Goal: Contribute content: Contribute content

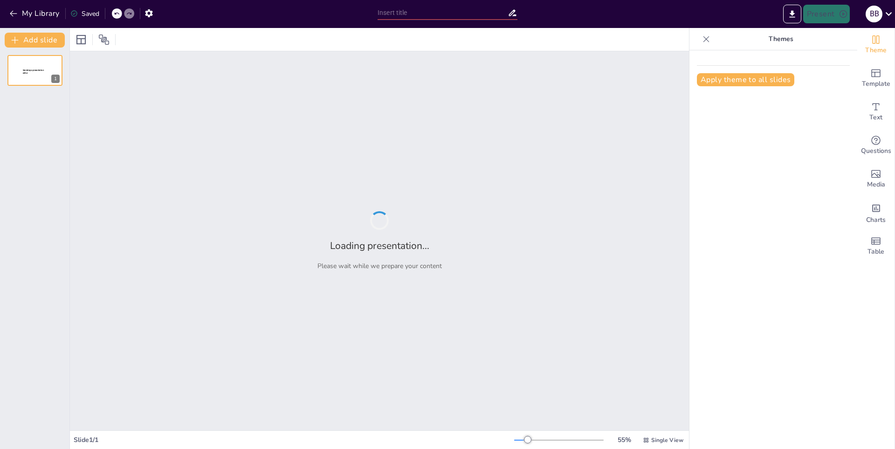
type input "Construyendo un Acróstico: Inspiración en la Palabra 'Profesor'"
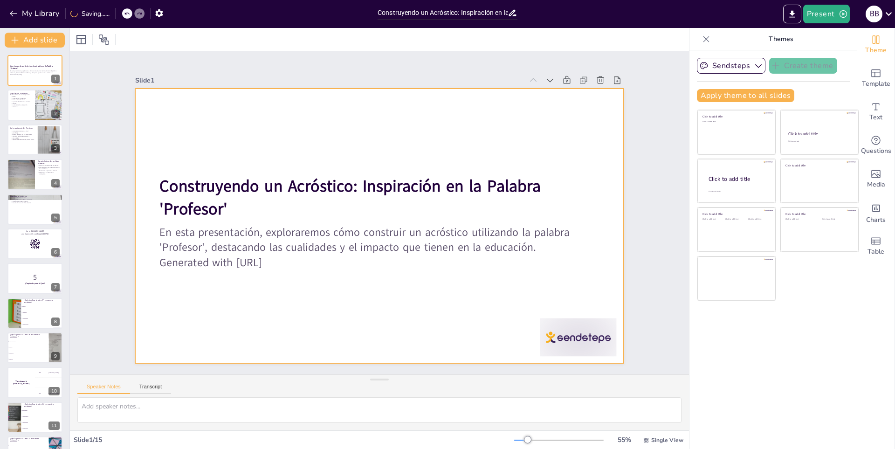
checkbox input "true"
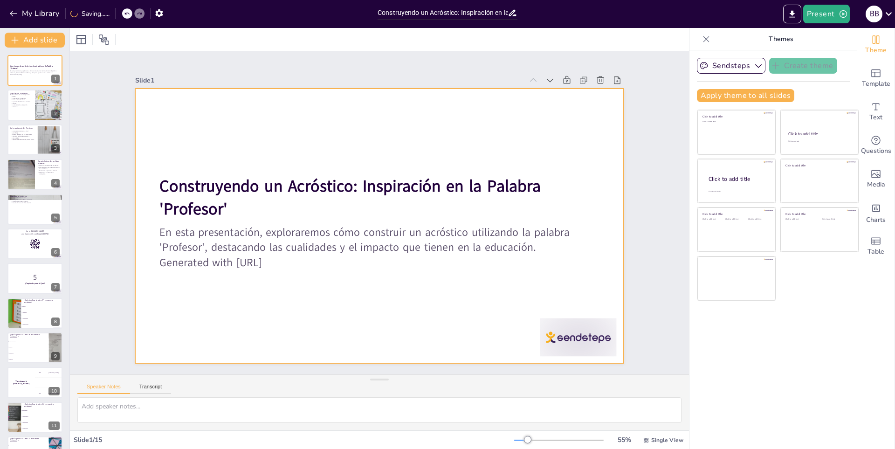
checkbox input "true"
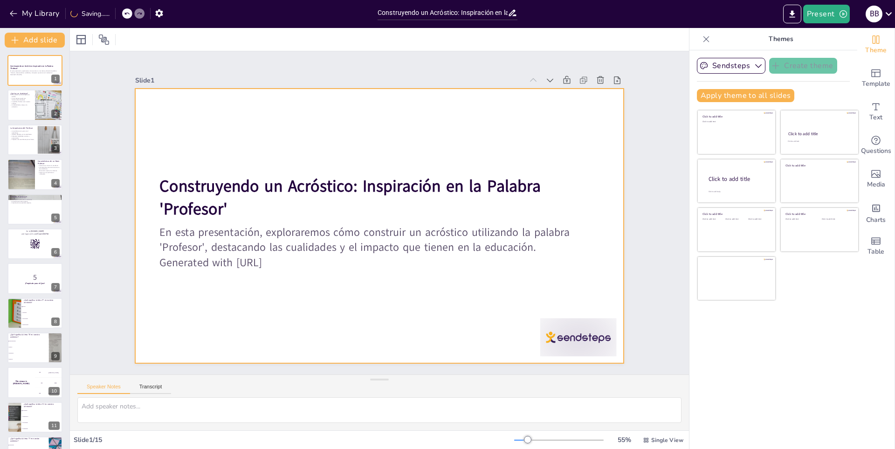
checkbox input "true"
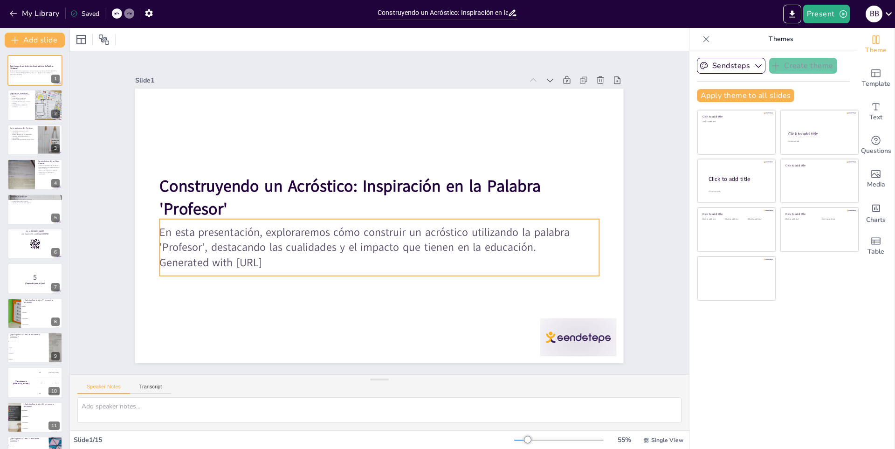
checkbox input "true"
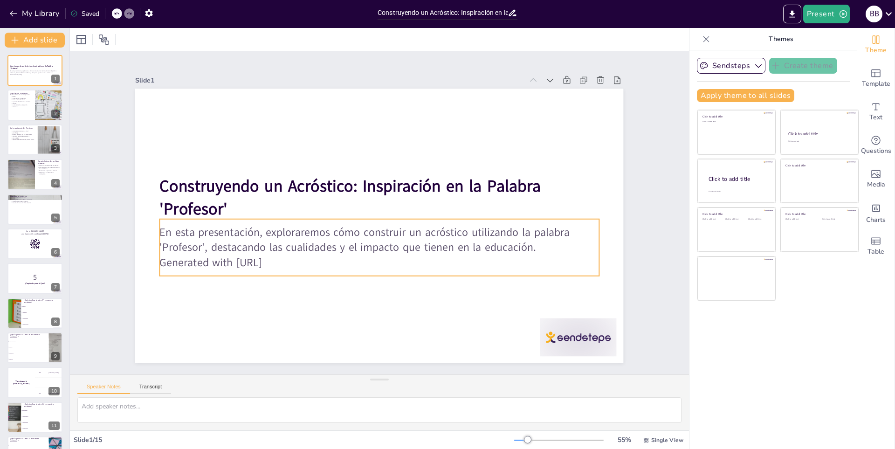
checkbox input "true"
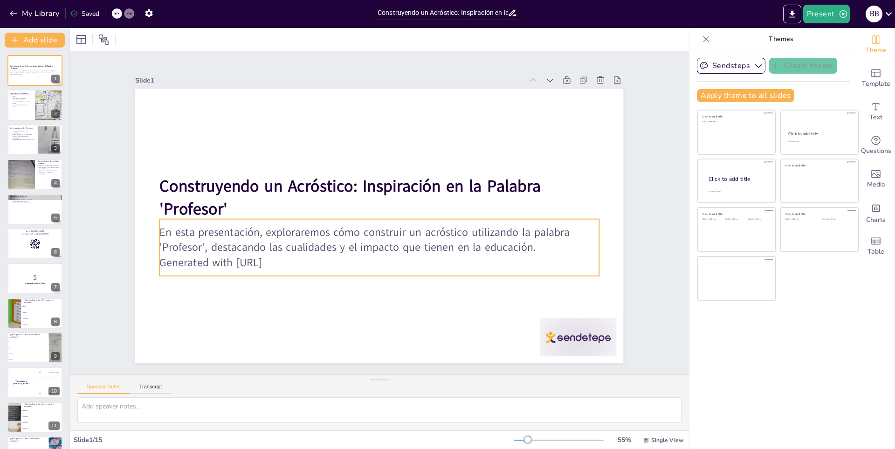
checkbox input "true"
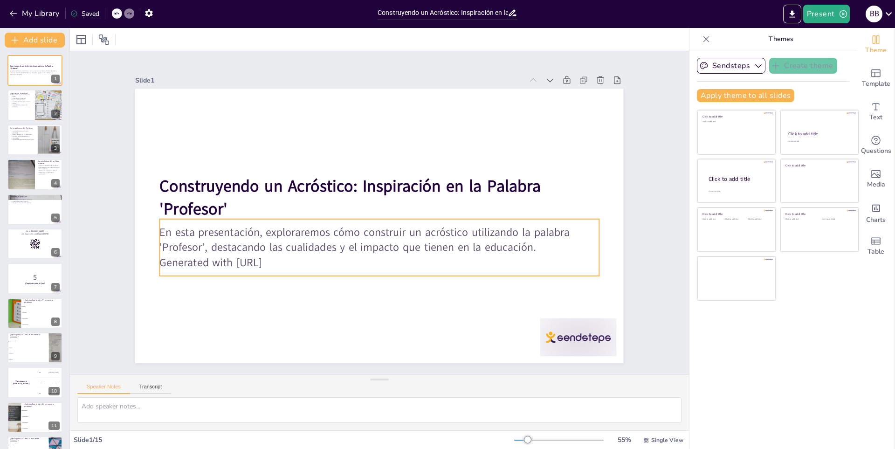
checkbox input "true"
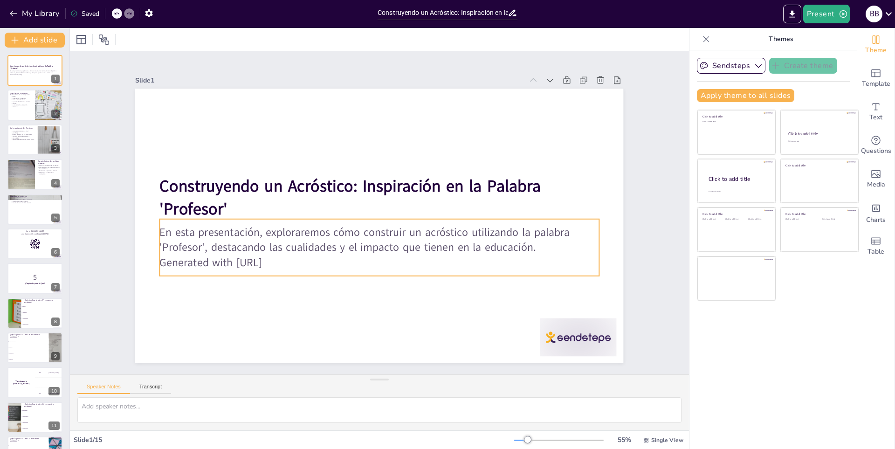
checkbox input "true"
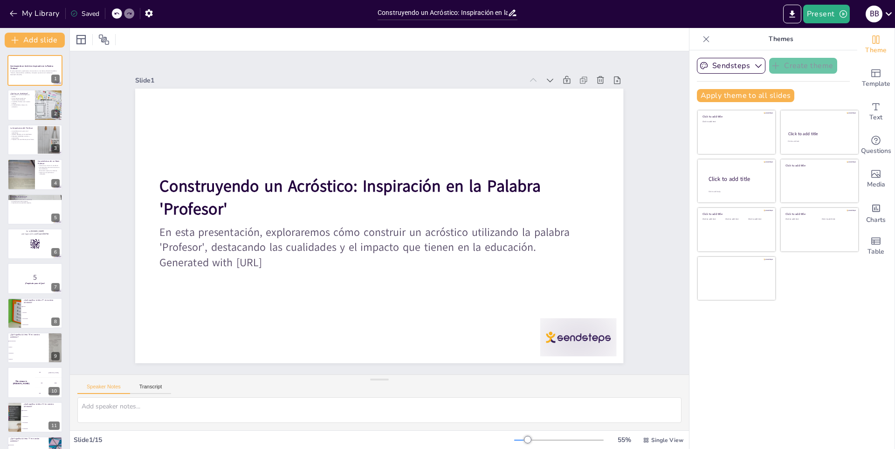
checkbox input "true"
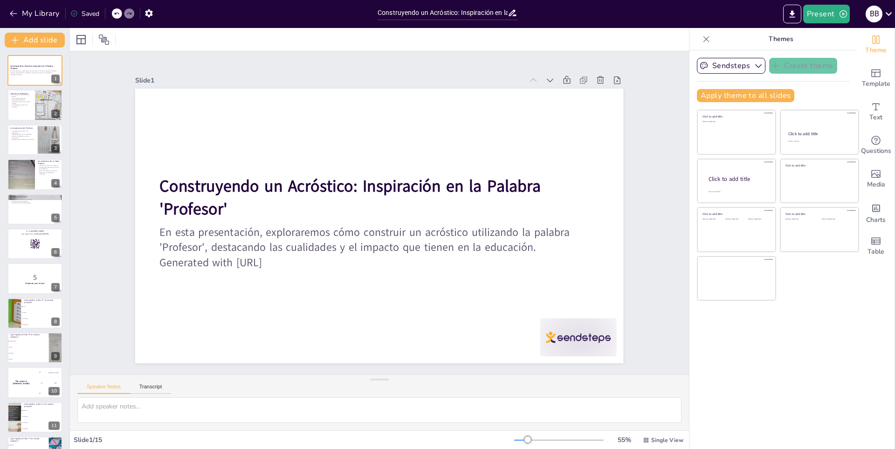
checkbox input "true"
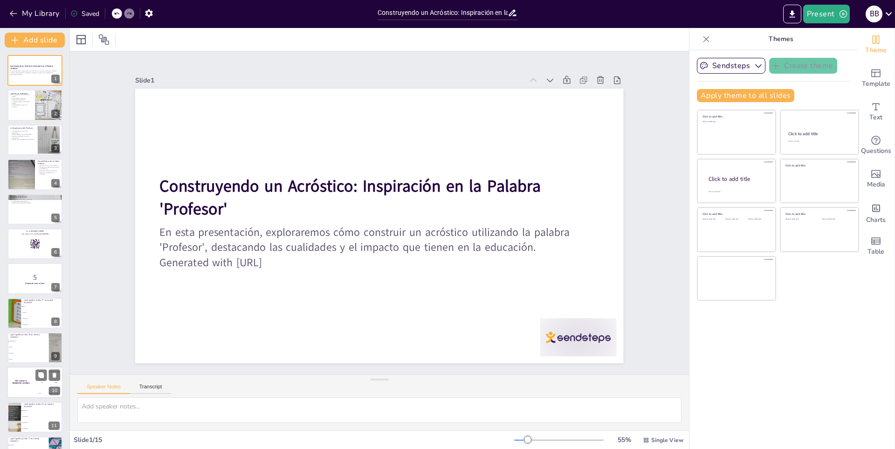
checkbox input "true"
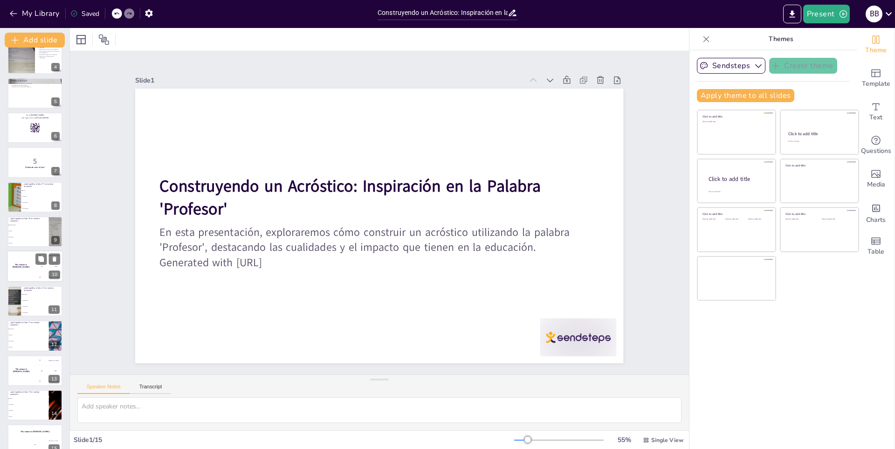
scroll to position [130, 0]
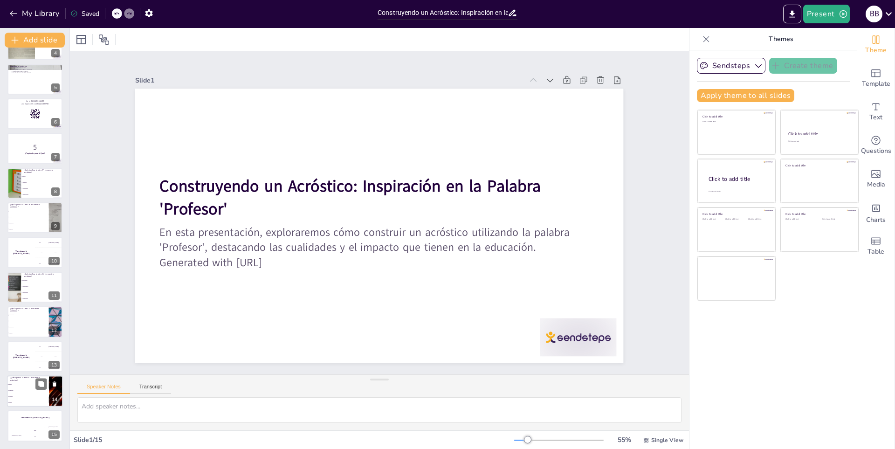
checkbox input "true"
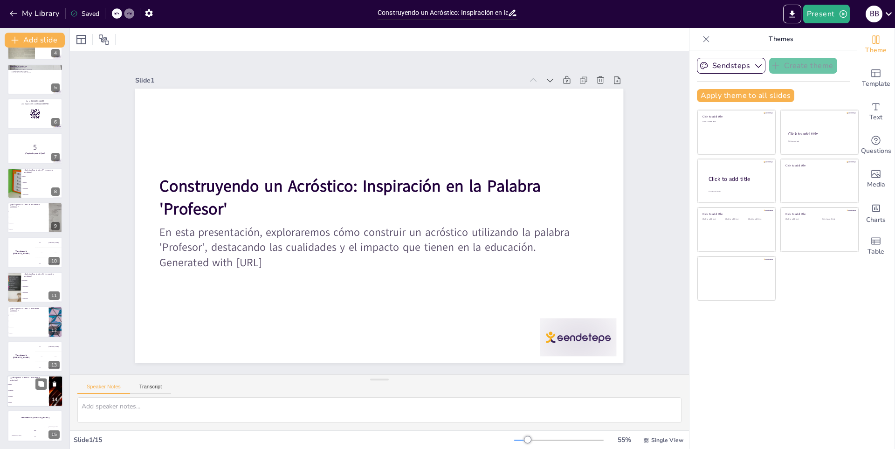
checkbox input "true"
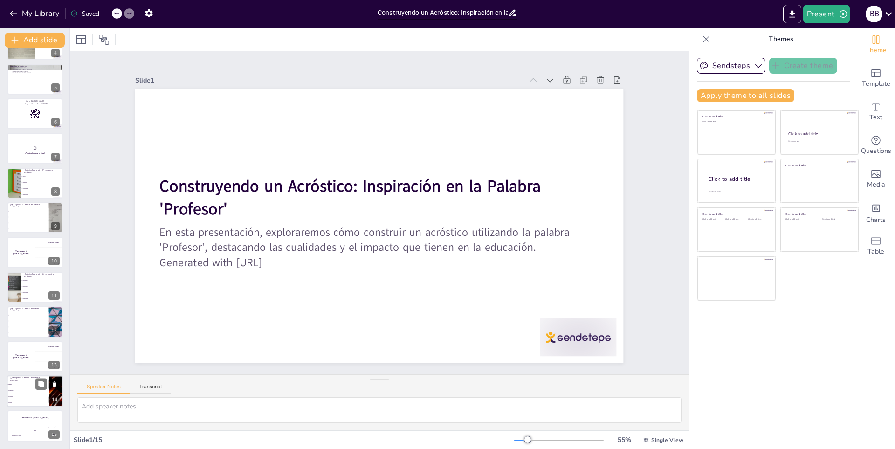
drag, startPoint x: 40, startPoint y: 393, endPoint x: 35, endPoint y: 395, distance: 5.4
click at [35, 395] on li "Eficiencia" at bounding box center [28, 396] width 42 height 6
type textarea "La letra 'E' en nuestro acróstico representa Empatía, una cualidad esencial par…"
checkbox input "true"
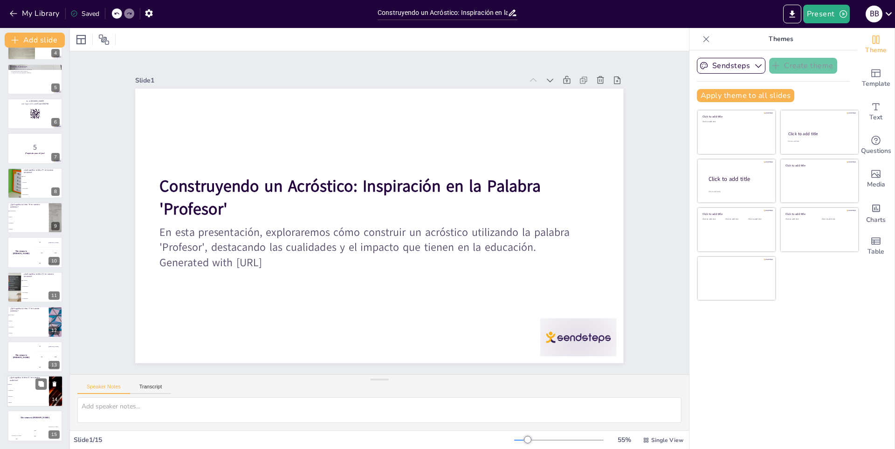
checkbox input "true"
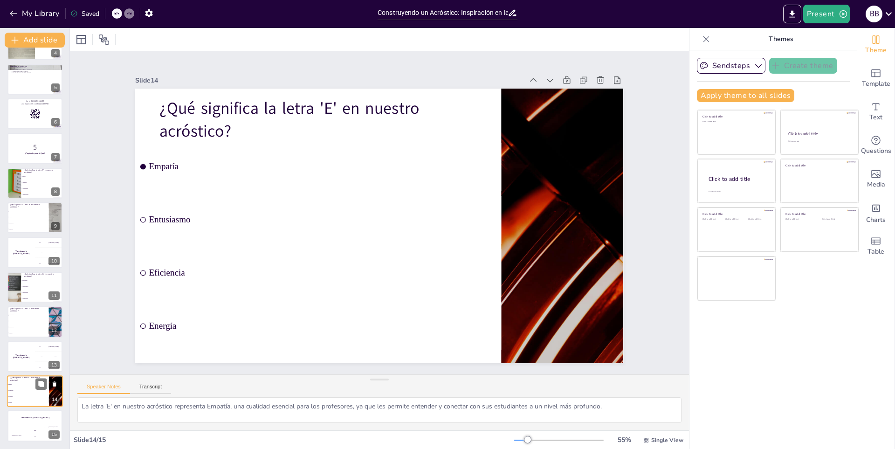
checkbox input "true"
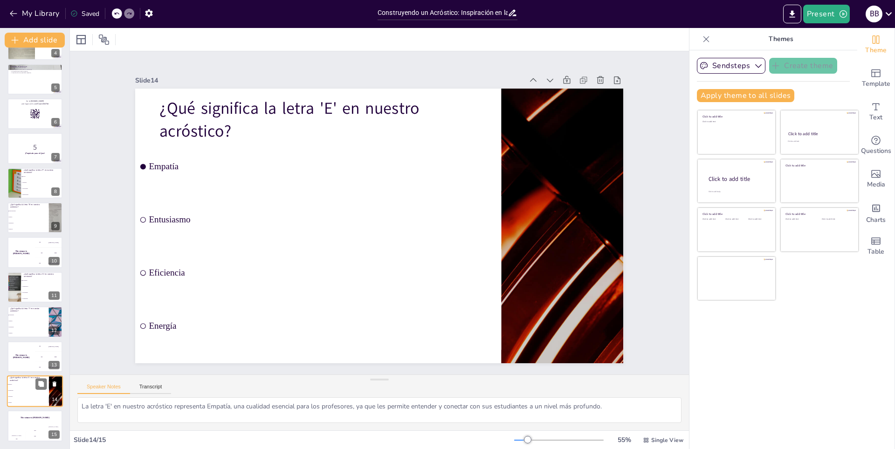
checkbox input "true"
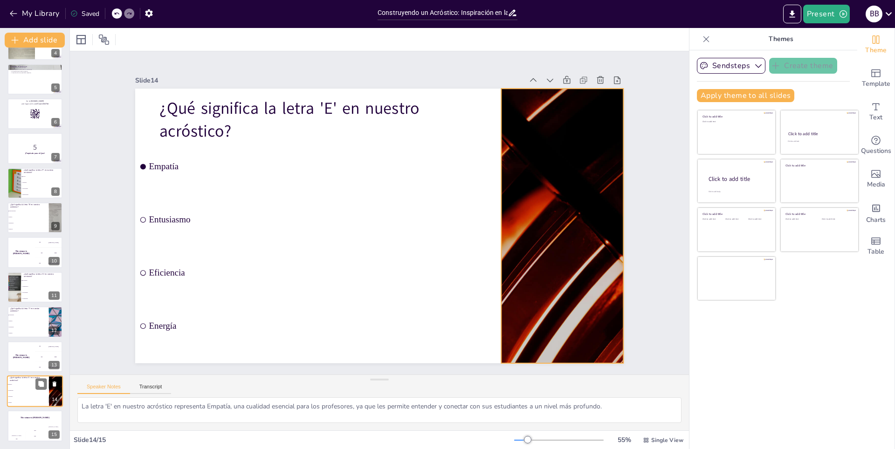
checkbox input "true"
click at [53, 383] on icon at bounding box center [55, 383] width 4 height 5
checkbox input "true"
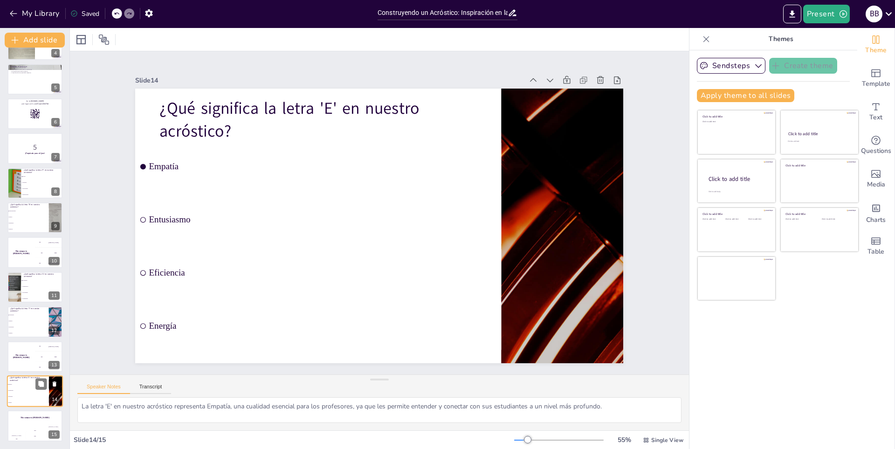
checkbox input "true"
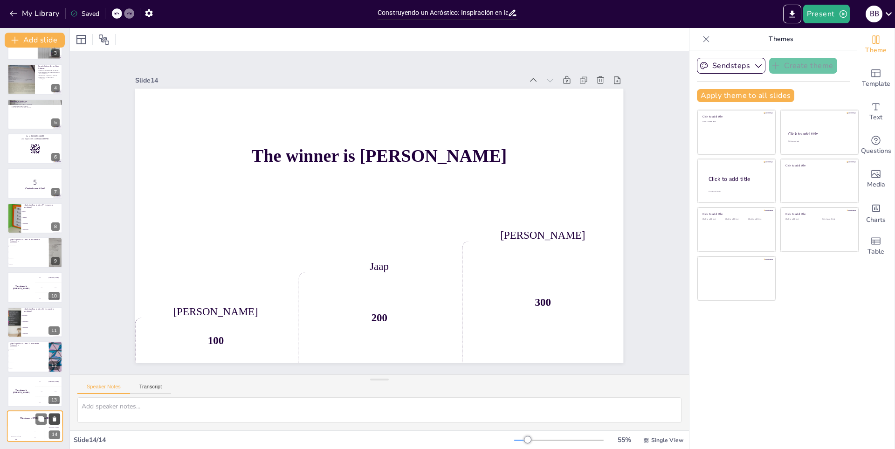
scroll to position [95, 0]
checkbox input "true"
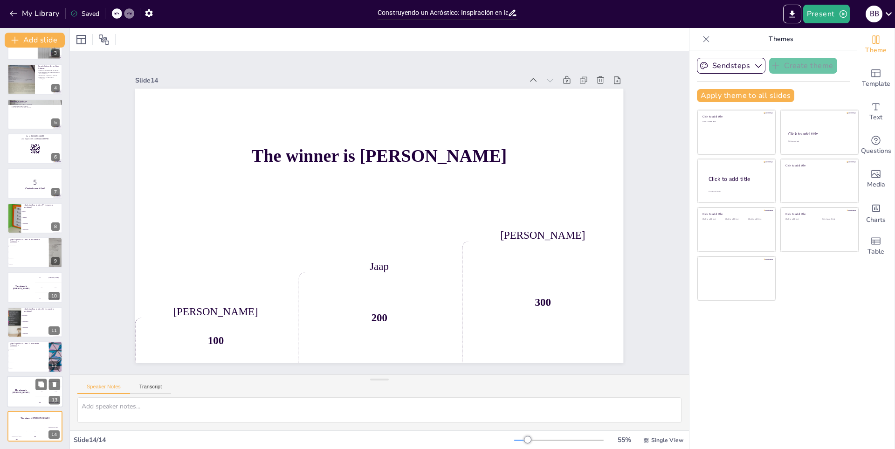
checkbox input "true"
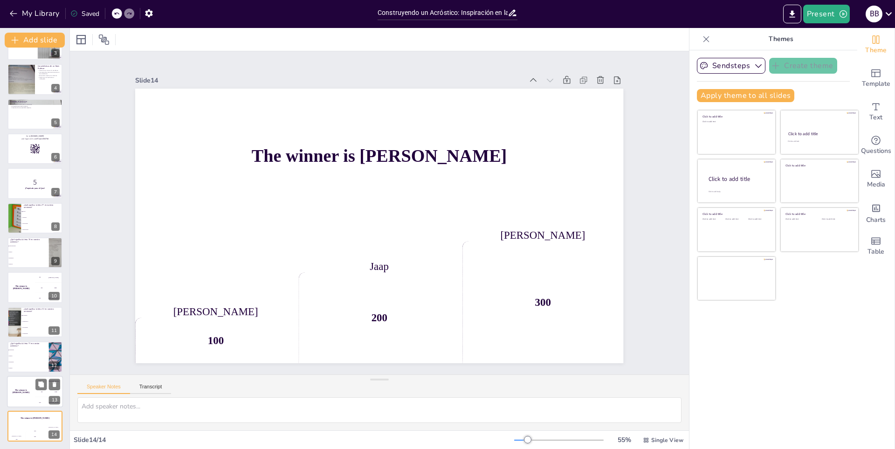
checkbox input "true"
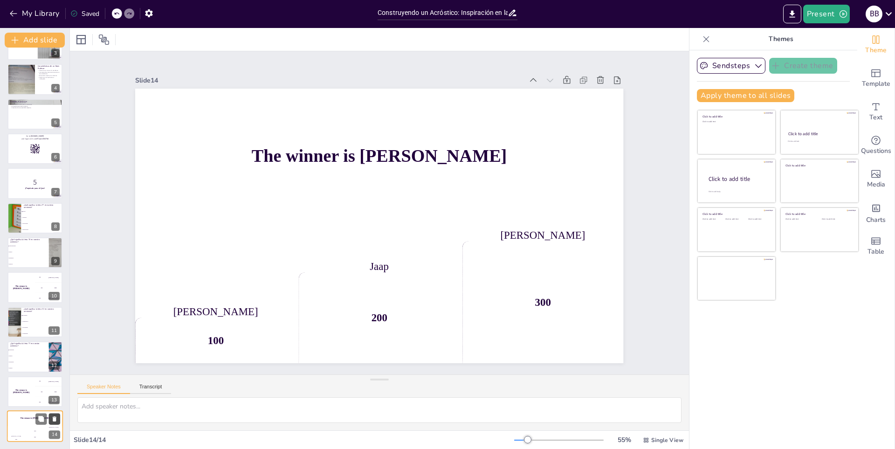
checkbox input "true"
click at [54, 415] on button at bounding box center [54, 418] width 11 height 11
checkbox input "true"
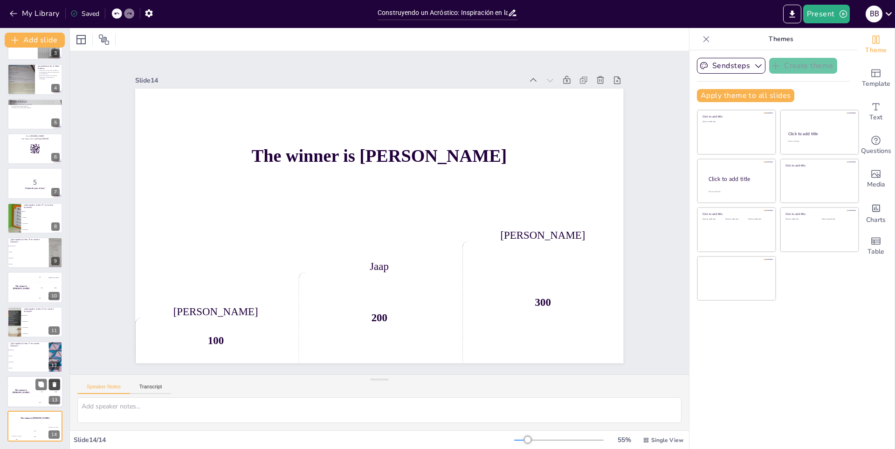
checkbox input "true"
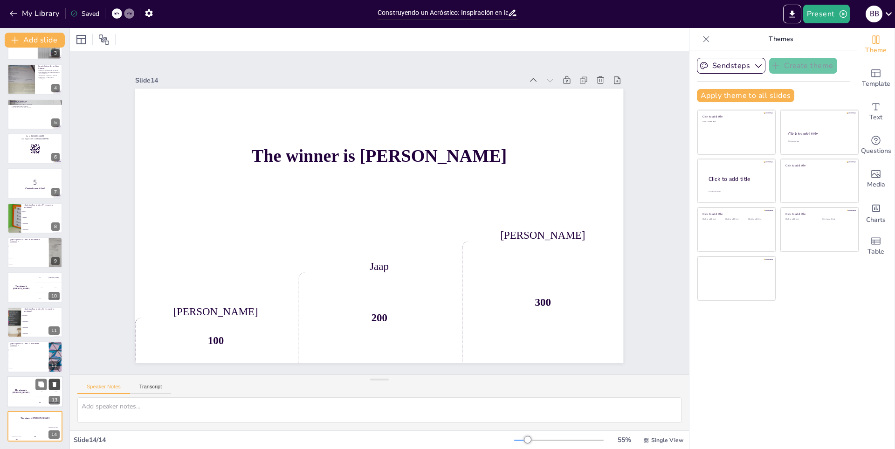
checkbox input "true"
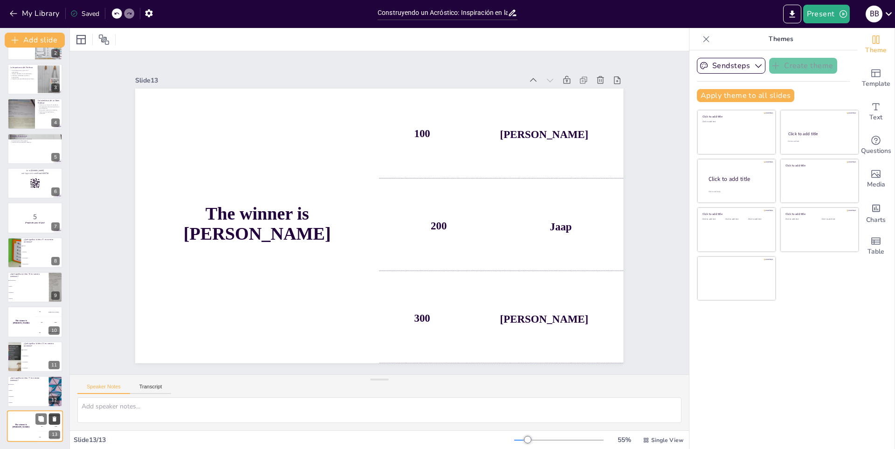
click at [54, 415] on button at bounding box center [54, 418] width 11 height 11
type textarea "La letra 'F' en nuestro acróstico representa Flexibilidad, una cualidad importa…"
checkbox input "true"
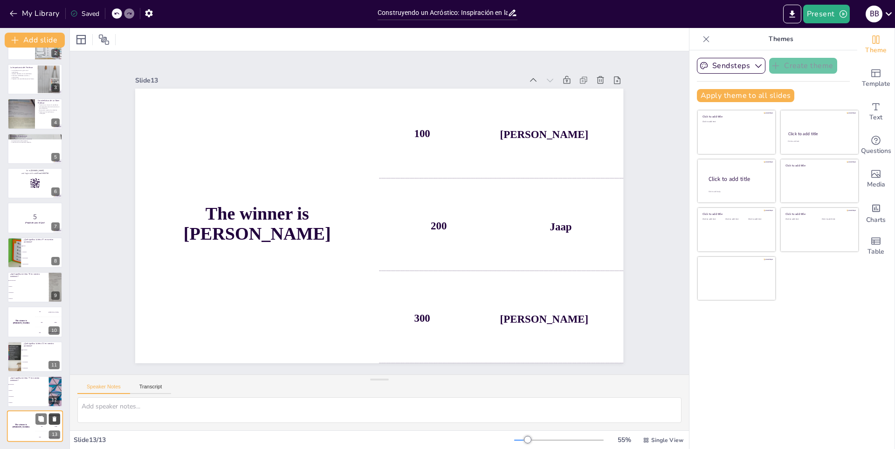
checkbox input "true"
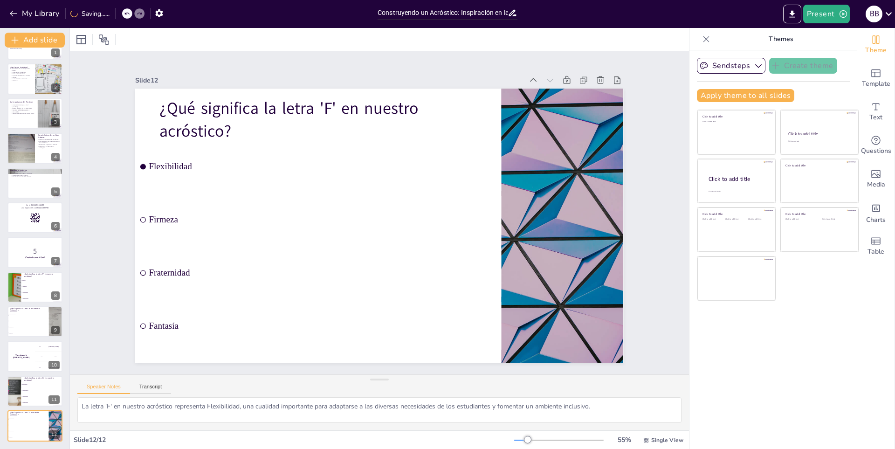
checkbox input "true"
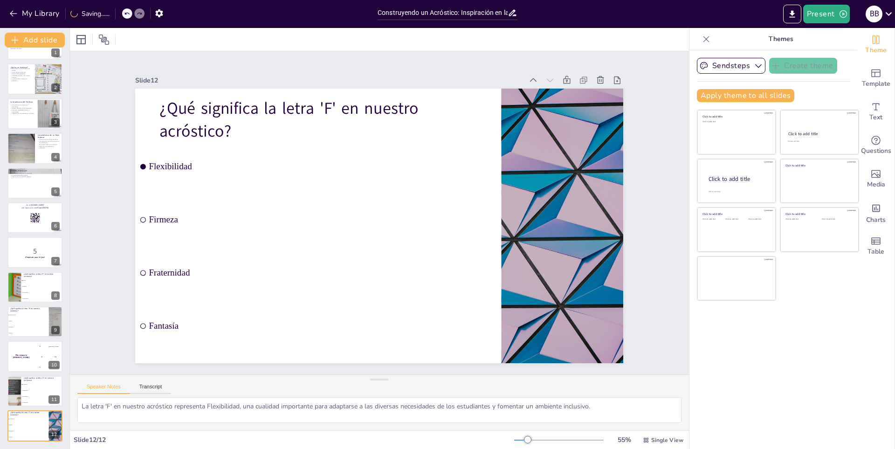
checkbox input "true"
click at [54, 415] on icon at bounding box center [54, 418] width 7 height 7
type textarea "La letra 'O' en nuestro acróstico representa Optimismo, una cualidad que los bu…"
checkbox input "true"
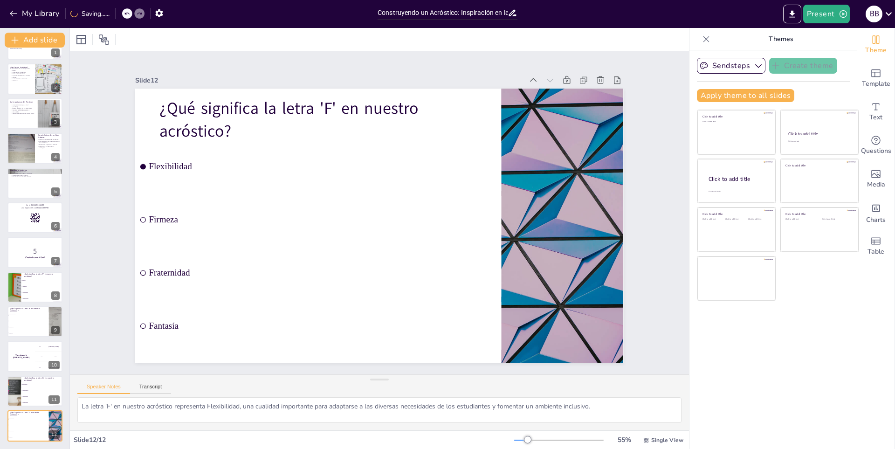
checkbox input "true"
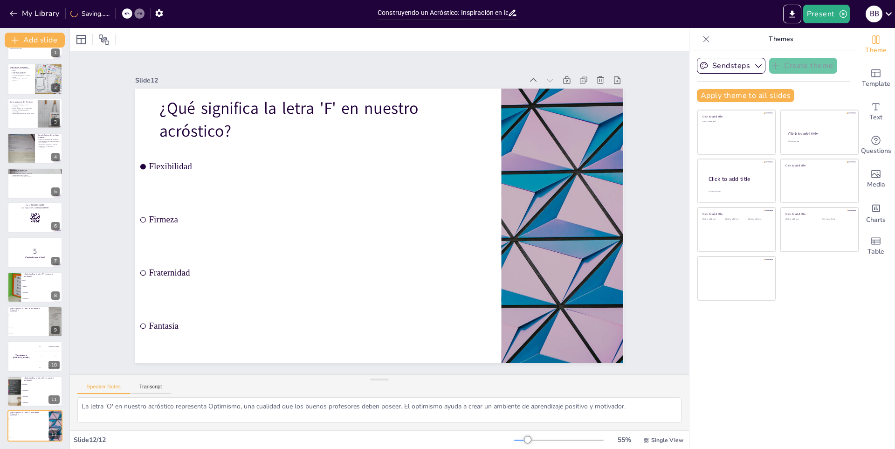
checkbox input "true"
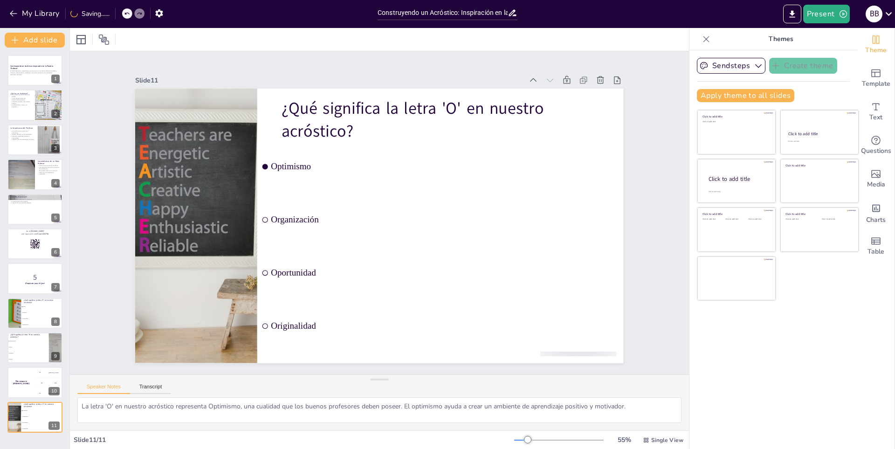
click at [54, 415] on button at bounding box center [53, 410] width 11 height 11
checkbox input "true"
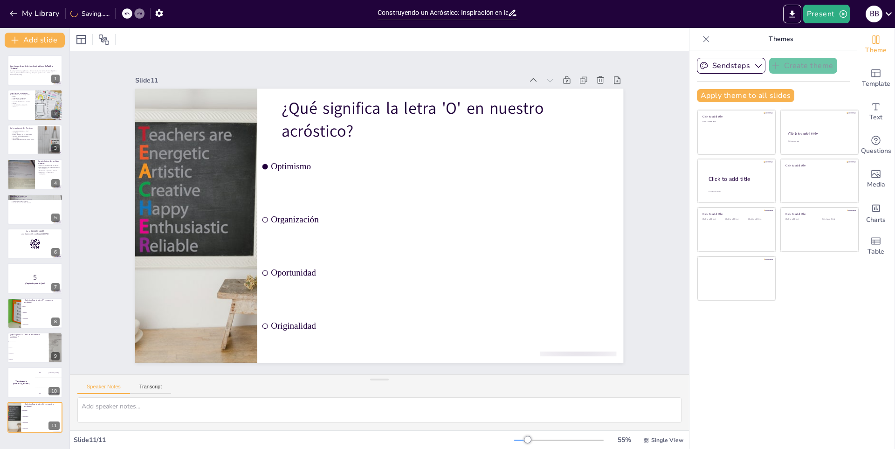
checkbox input "true"
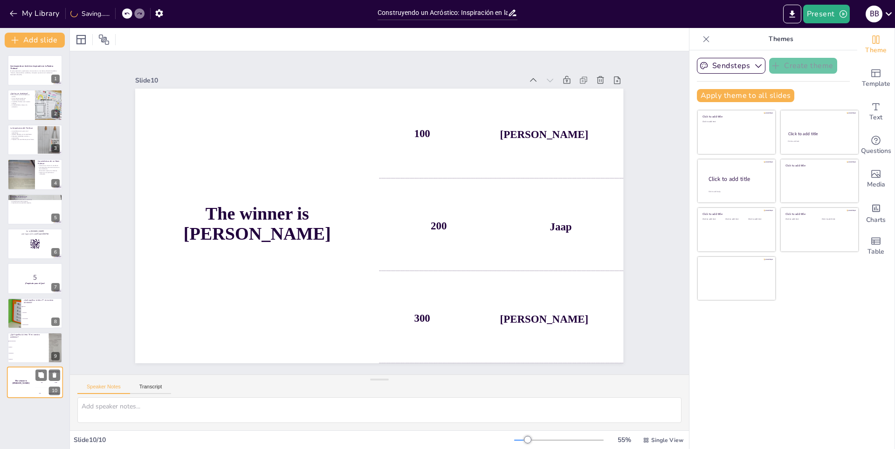
checkbox input "true"
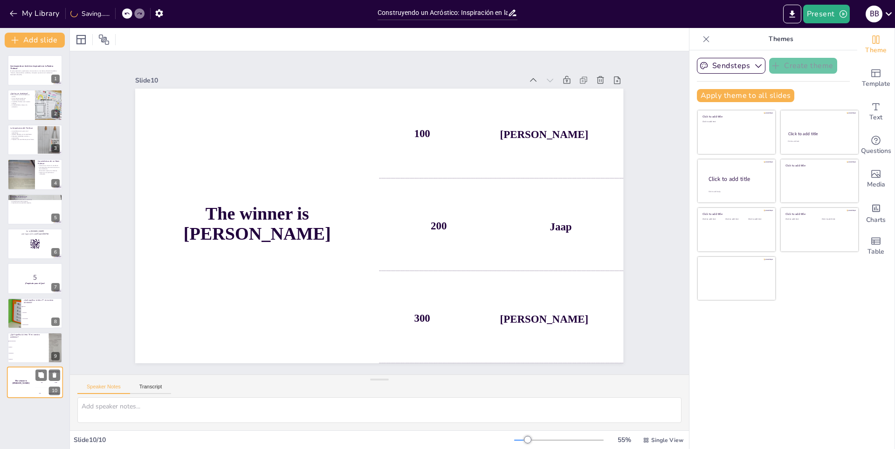
checkbox input "true"
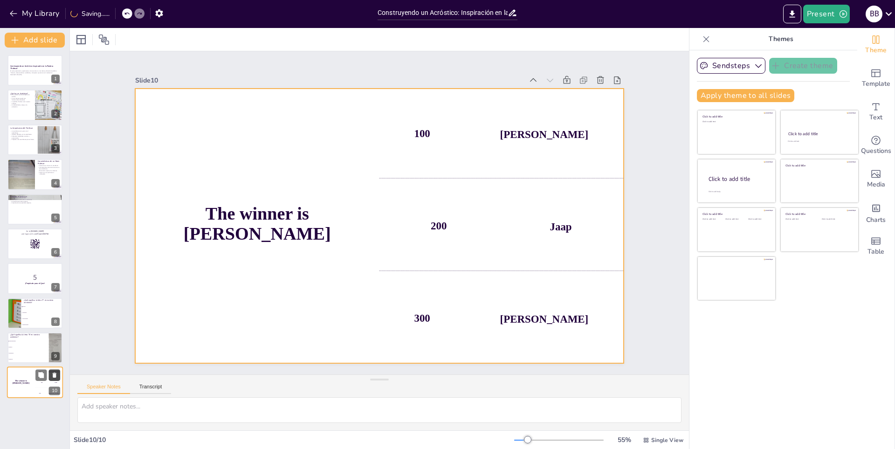
checkbox input "true"
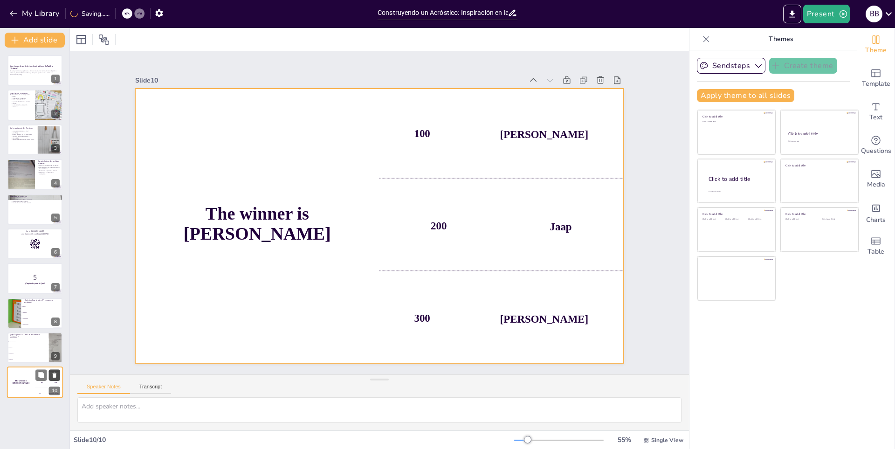
checkbox input "true"
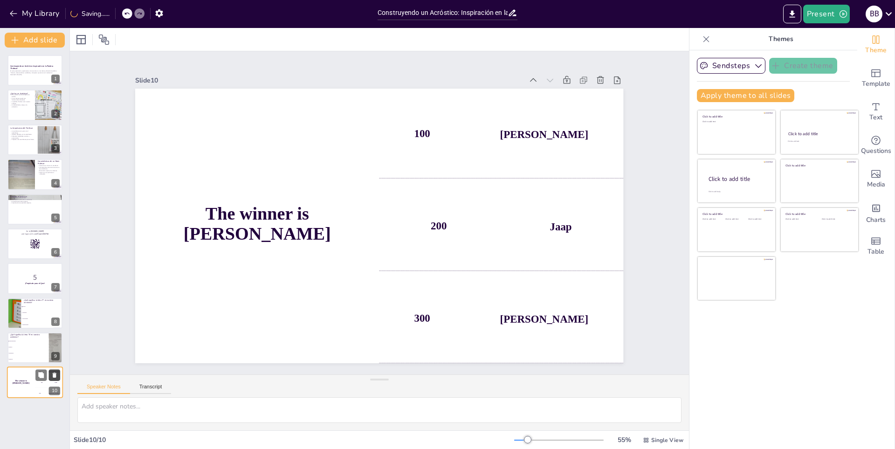
click at [55, 378] on icon at bounding box center [55, 375] width 4 height 5
type textarea "La letra 'R' en nuestro acróstico representa Responsabilidad, una característic…"
checkbox input "true"
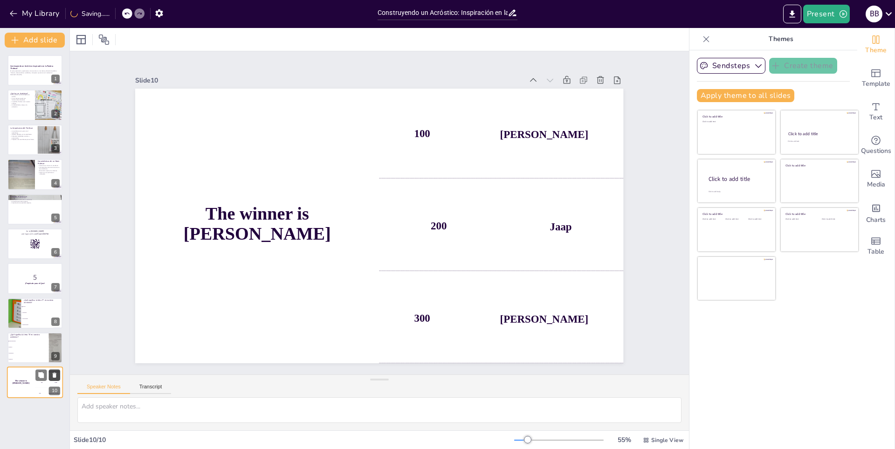
checkbox input "true"
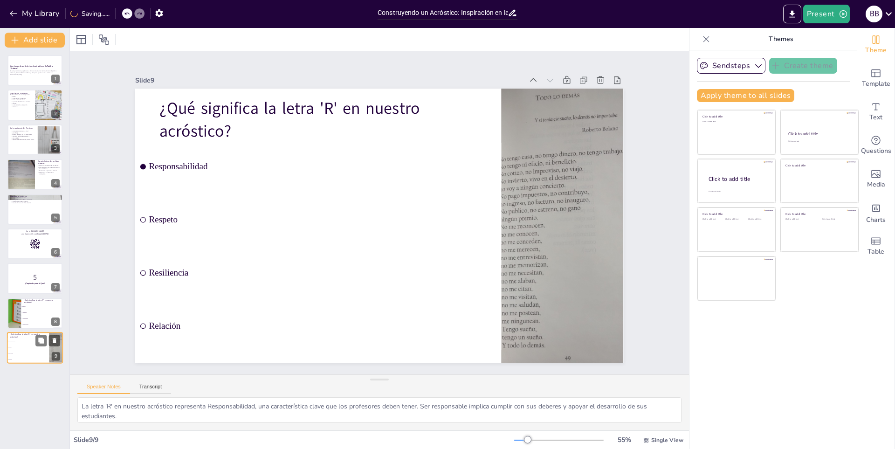
checkbox input "true"
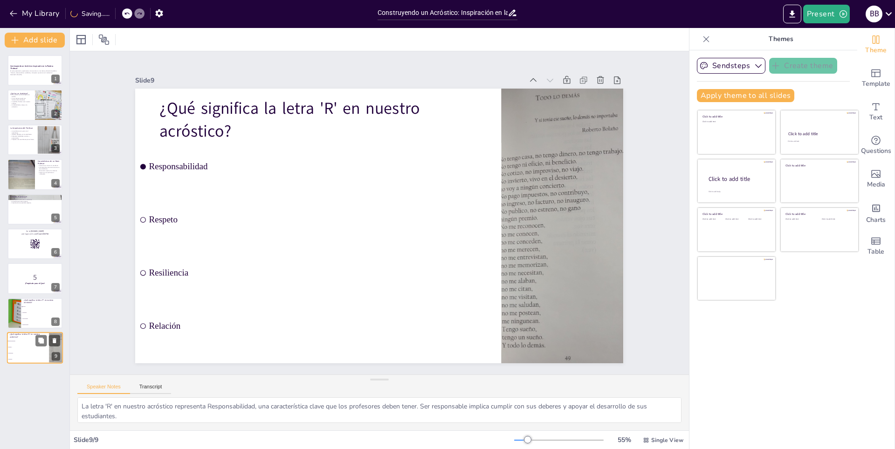
checkbox input "true"
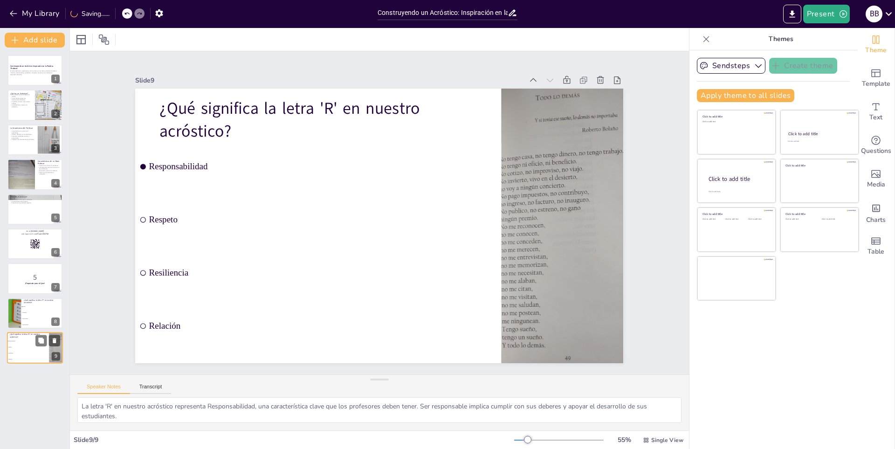
checkbox input "true"
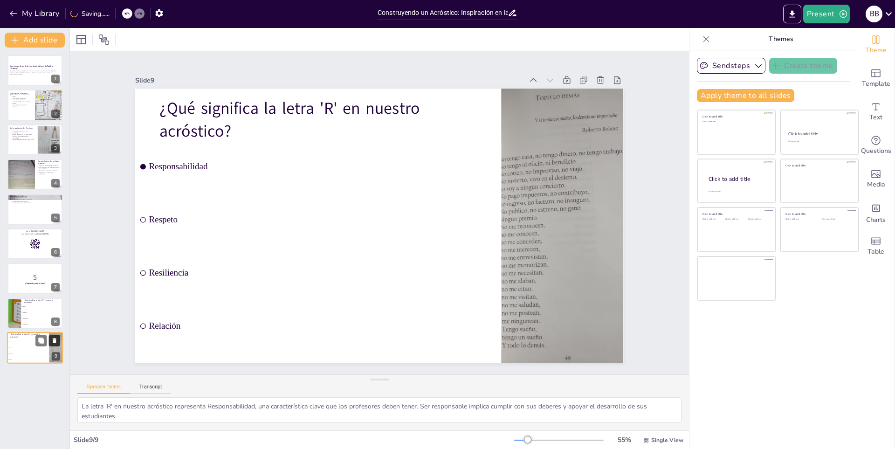
checkbox input "true"
click at [55, 340] on icon at bounding box center [54, 340] width 4 height 5
type textarea "La letra 'P' en nuestro acróstico representa Pasión, una cualidad fundamental p…"
checkbox input "true"
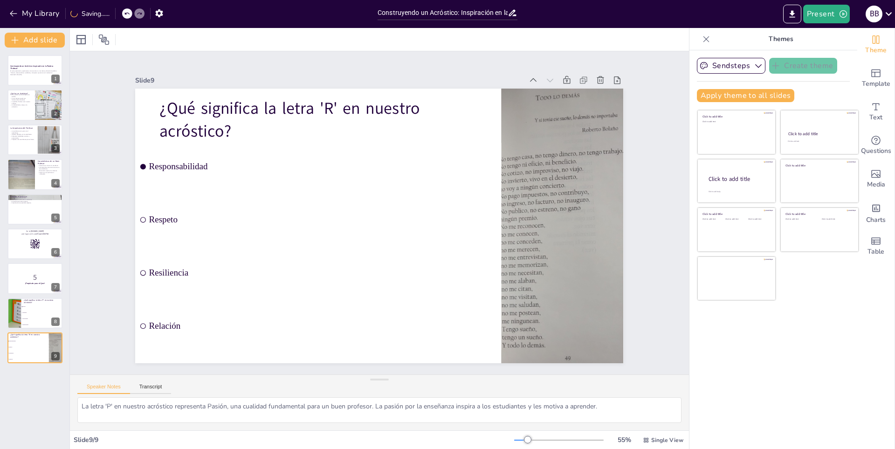
checkbox input "true"
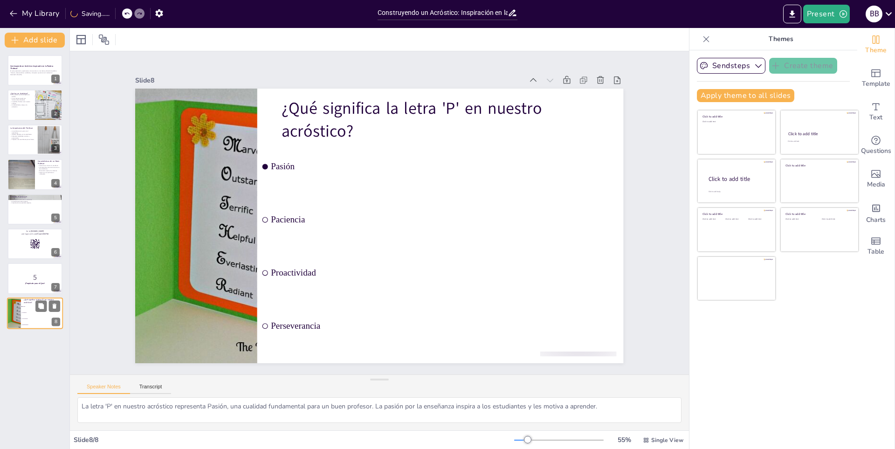
checkbox input "true"
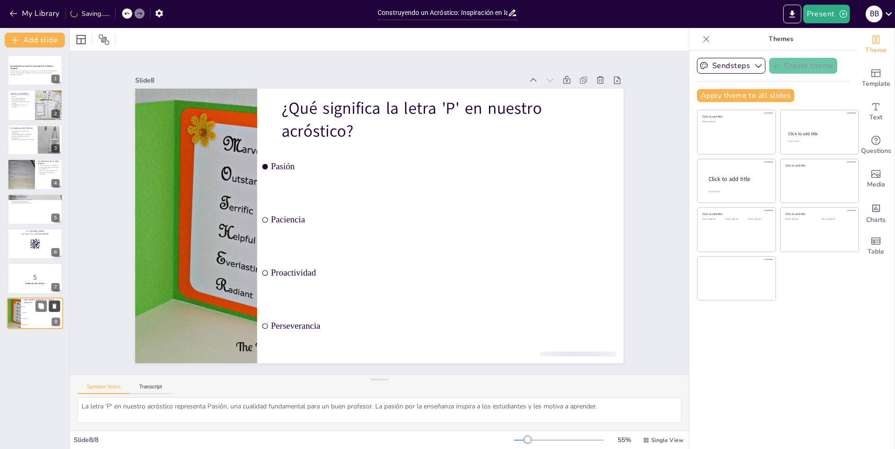
checkbox input "true"
click at [55, 304] on icon at bounding box center [55, 305] width 4 height 5
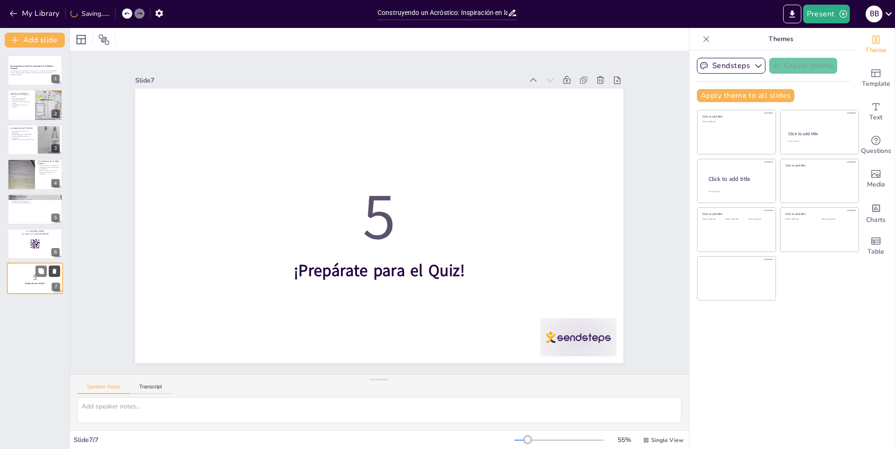
click at [53, 269] on icon at bounding box center [54, 271] width 7 height 7
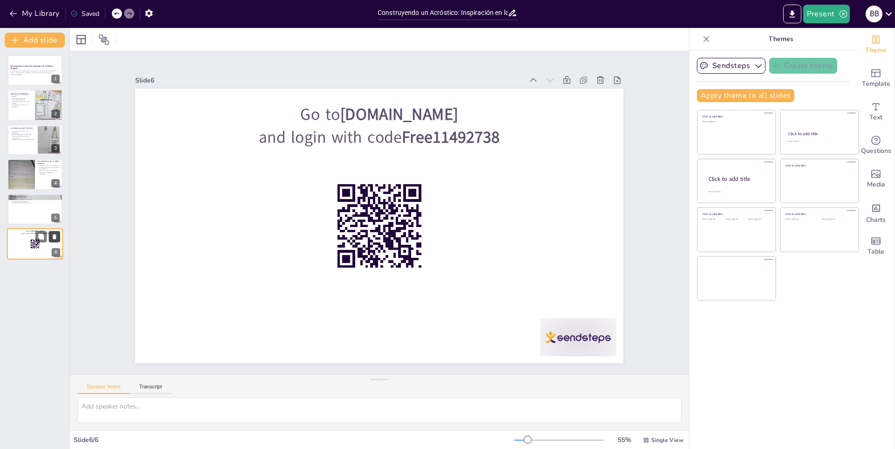
click at [57, 233] on icon at bounding box center [54, 236] width 7 height 7
